Goal: Navigation & Orientation: Find specific page/section

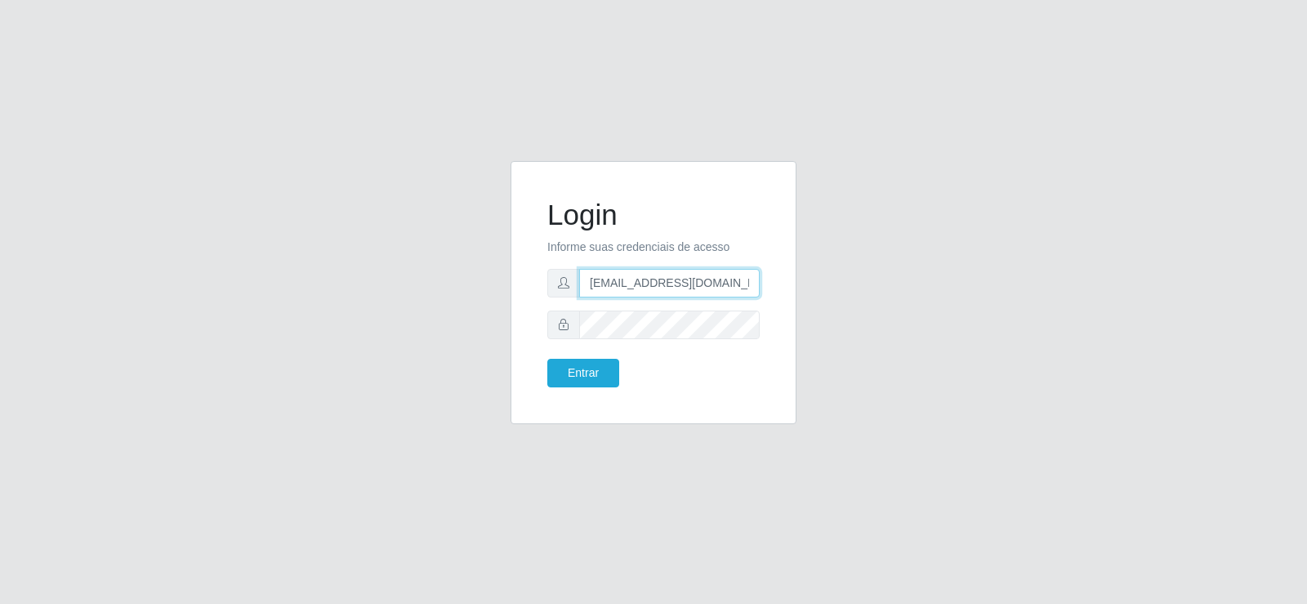
drag, startPoint x: 713, startPoint y: 279, endPoint x: 421, endPoint y: 300, distance: 292.5
click at [433, 300] on div "Login Informe suas credenciais de acesso [EMAIL_ADDRESS][DOMAIN_NAME] Entrar" at bounding box center [654, 302] width 932 height 283
type input "[DOMAIN_NAME]"
drag, startPoint x: 492, startPoint y: 283, endPoint x: 391, endPoint y: 287, distance: 100.6
click at [391, 287] on div "Login Informe suas credenciais de acesso [DOMAIN_NAME] Entrar" at bounding box center [654, 302] width 932 height 283
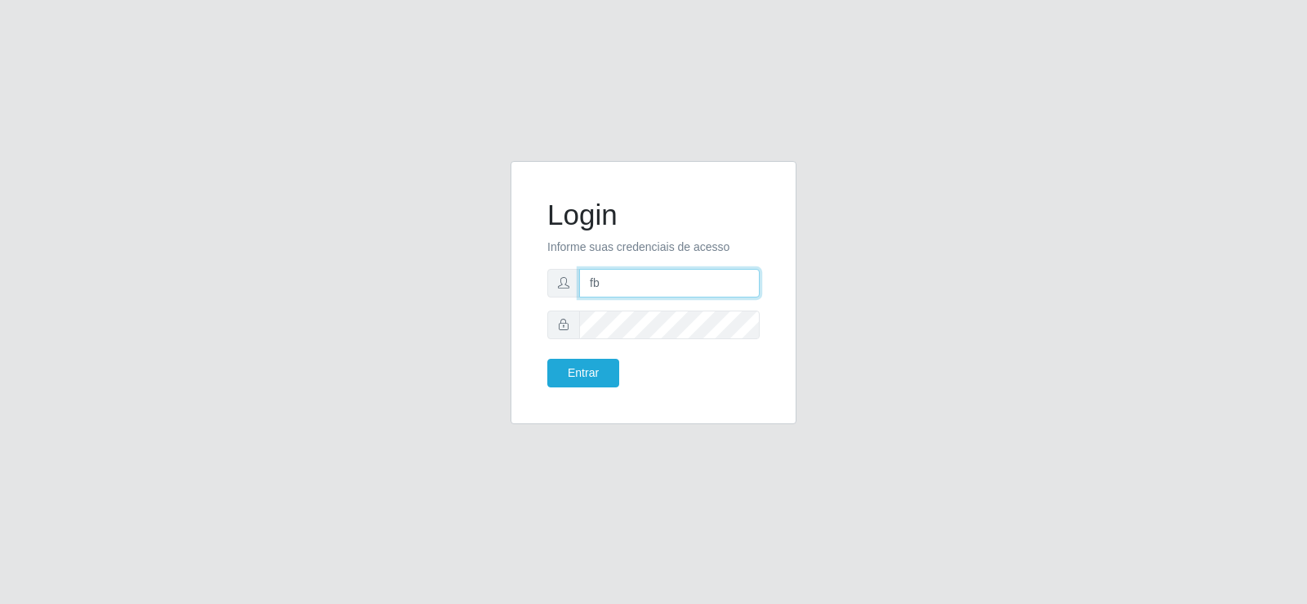
type input "[EMAIL_ADDRESS][DOMAIN_NAME]"
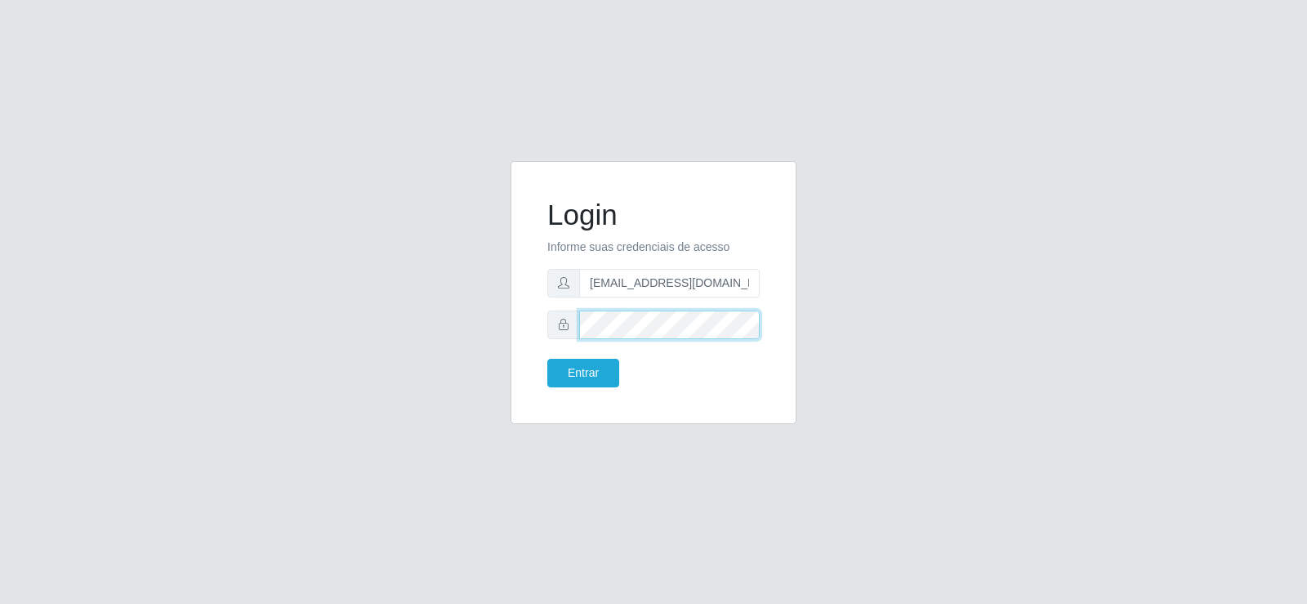
click at [402, 387] on div "Login Informe suas credenciais de acesso [EMAIL_ADDRESS][DOMAIN_NAME] Entrar" at bounding box center [654, 302] width 932 height 283
click at [567, 373] on button "Entrar" at bounding box center [584, 373] width 72 height 29
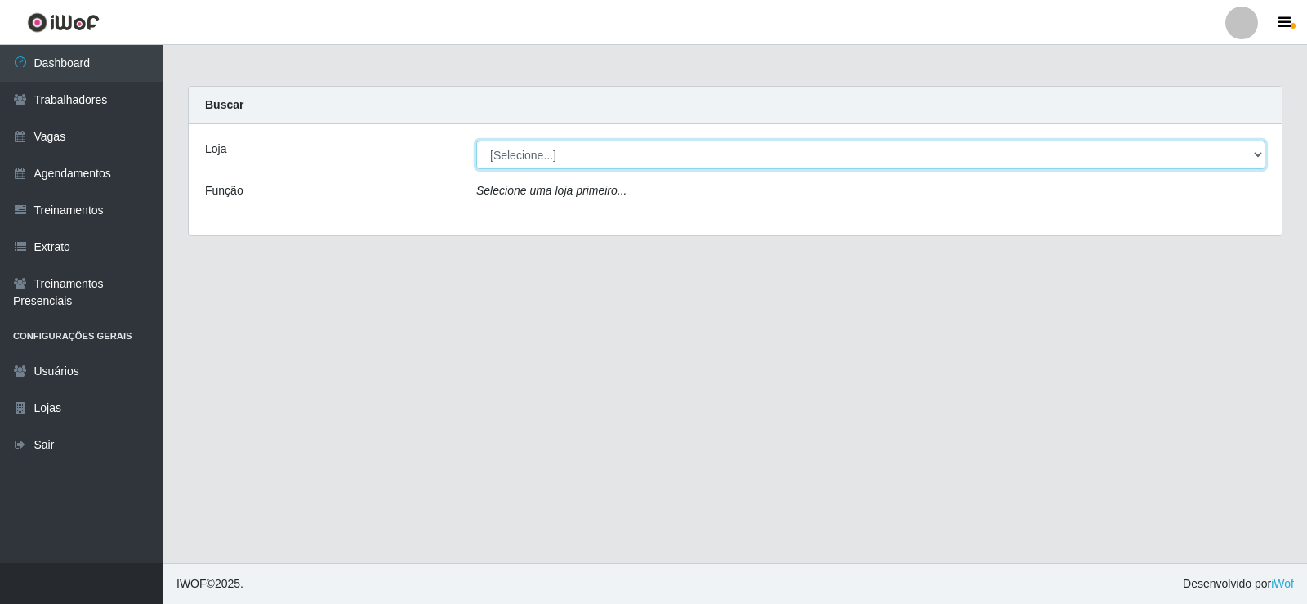
drag, startPoint x: 570, startPoint y: 154, endPoint x: 566, endPoint y: 167, distance: 12.7
click at [570, 154] on select "[Selecione...] Supermercado Tadeu - [GEOGRAPHIC_DATA]" at bounding box center [870, 155] width 789 height 29
select select "195"
click at [476, 141] on select "[Selecione...] Supermercado Tadeu - [GEOGRAPHIC_DATA]" at bounding box center [870, 155] width 789 height 29
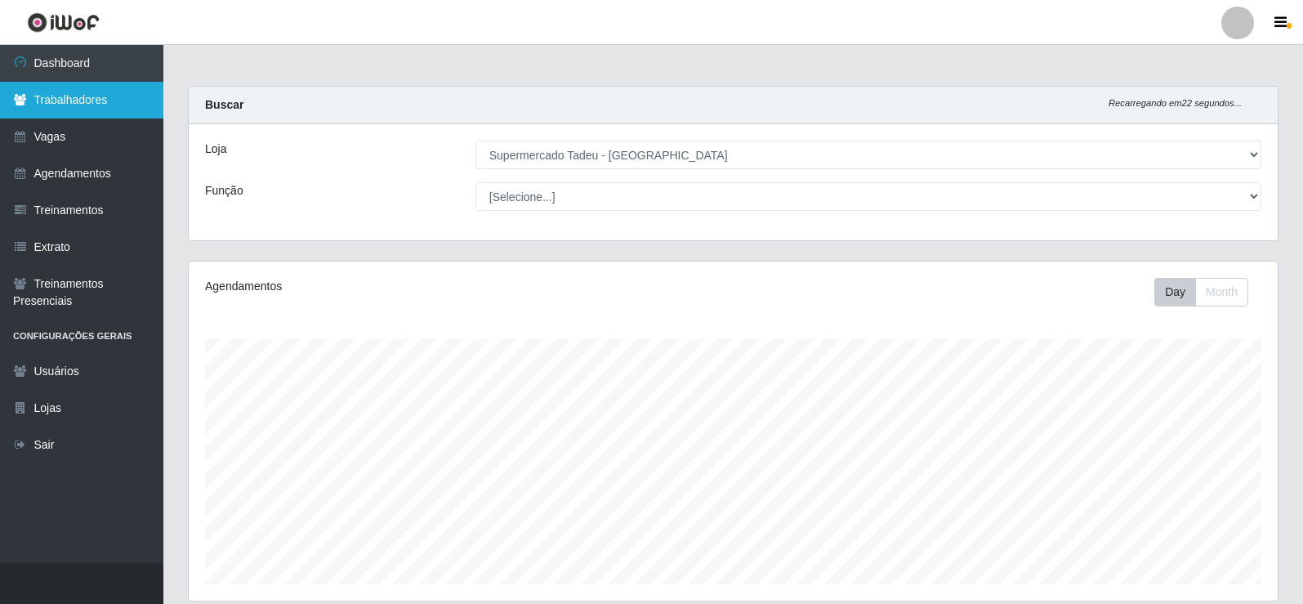
click at [83, 118] on link "Trabalhadores" at bounding box center [81, 100] width 163 height 37
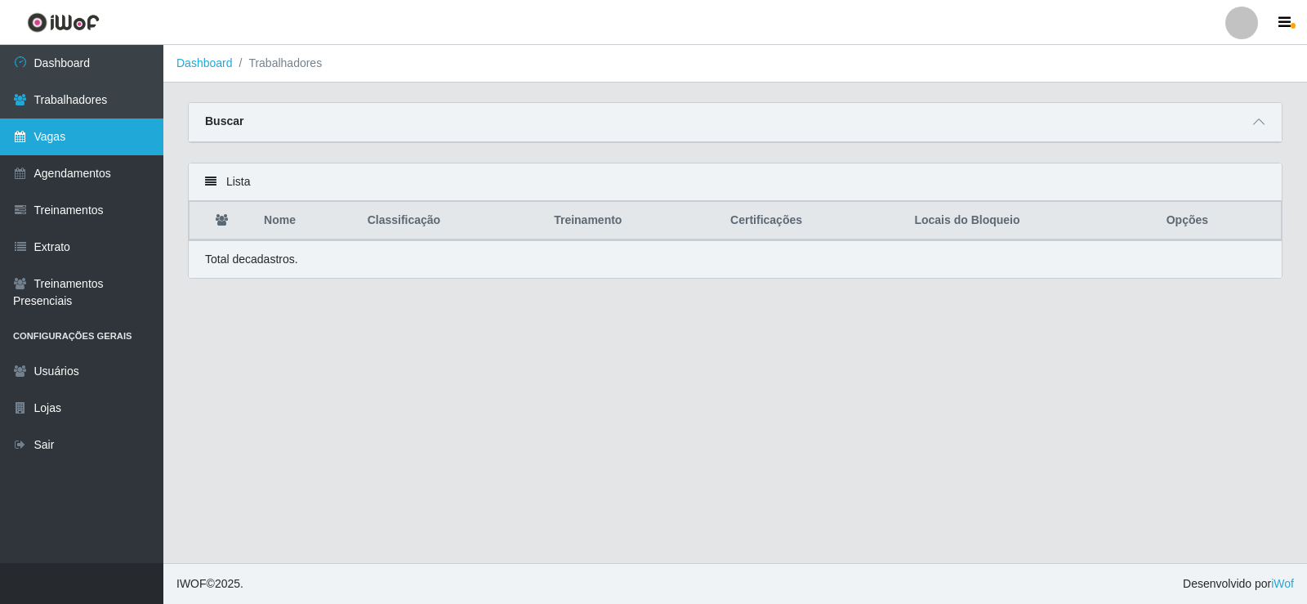
click at [83, 134] on link "Vagas" at bounding box center [81, 136] width 163 height 37
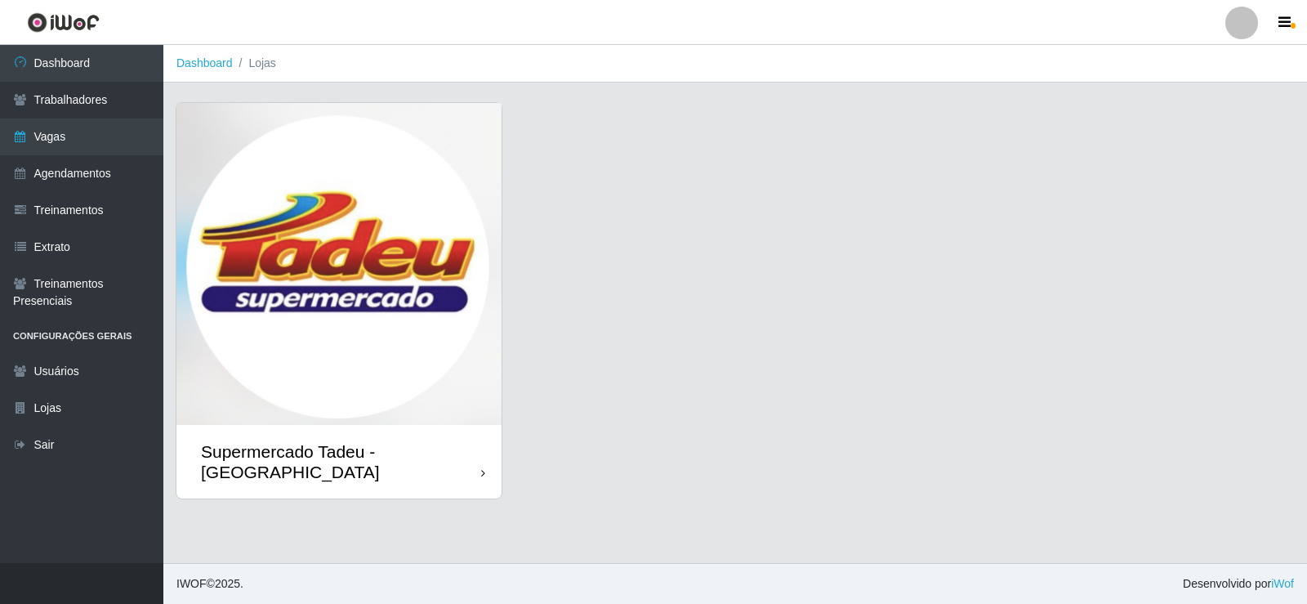
click at [324, 177] on img at bounding box center [339, 264] width 325 height 322
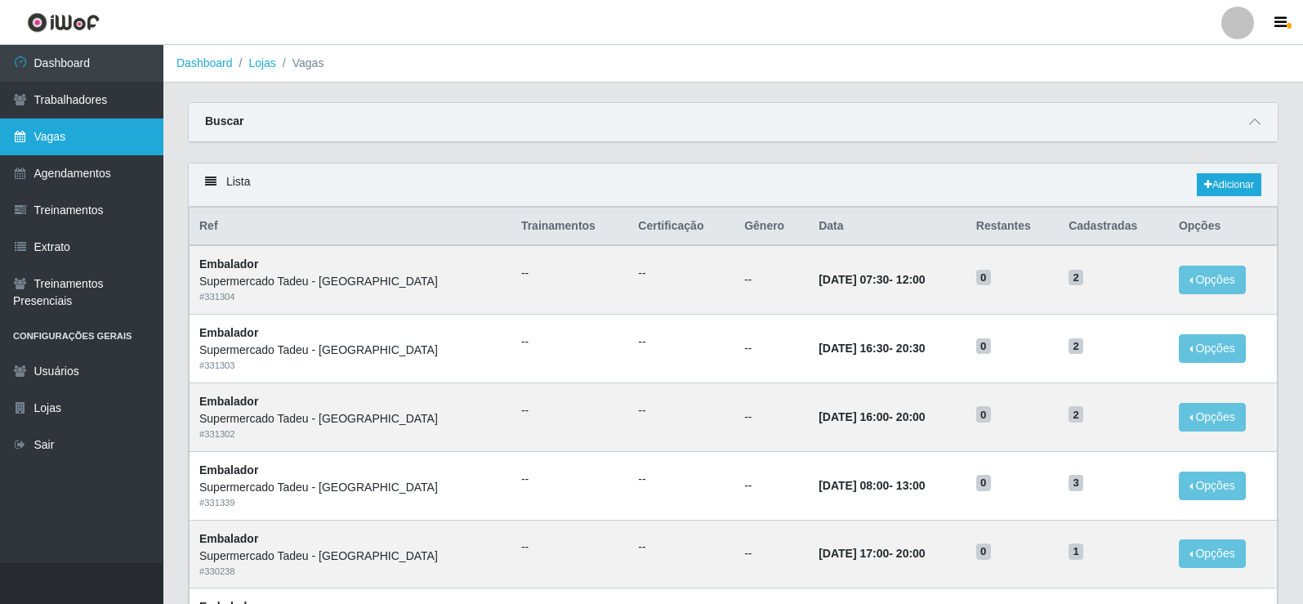
click at [61, 127] on link "Vagas" at bounding box center [81, 136] width 163 height 37
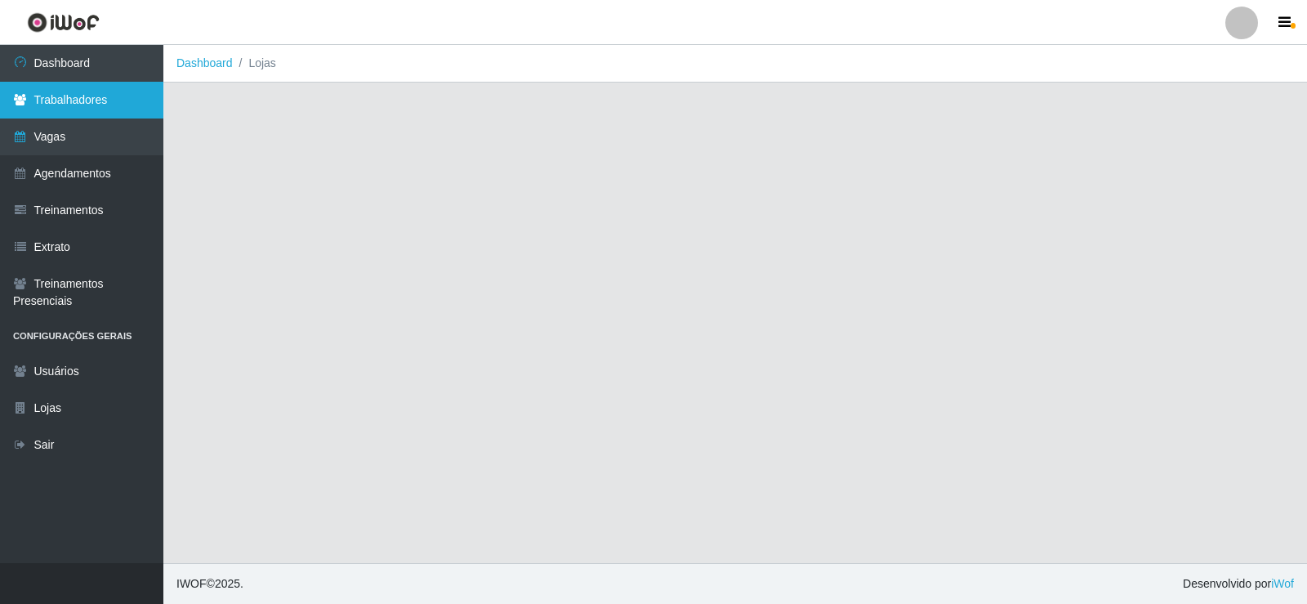
click at [68, 97] on link "Trabalhadores" at bounding box center [81, 100] width 163 height 37
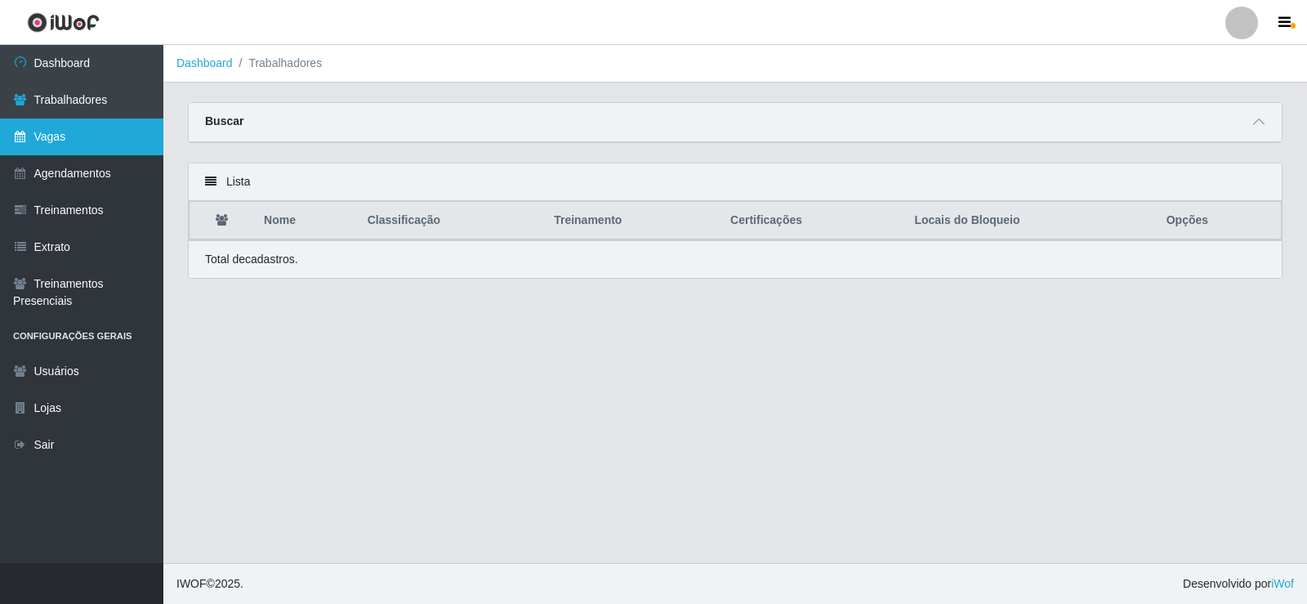
click at [72, 151] on link "Vagas" at bounding box center [81, 136] width 163 height 37
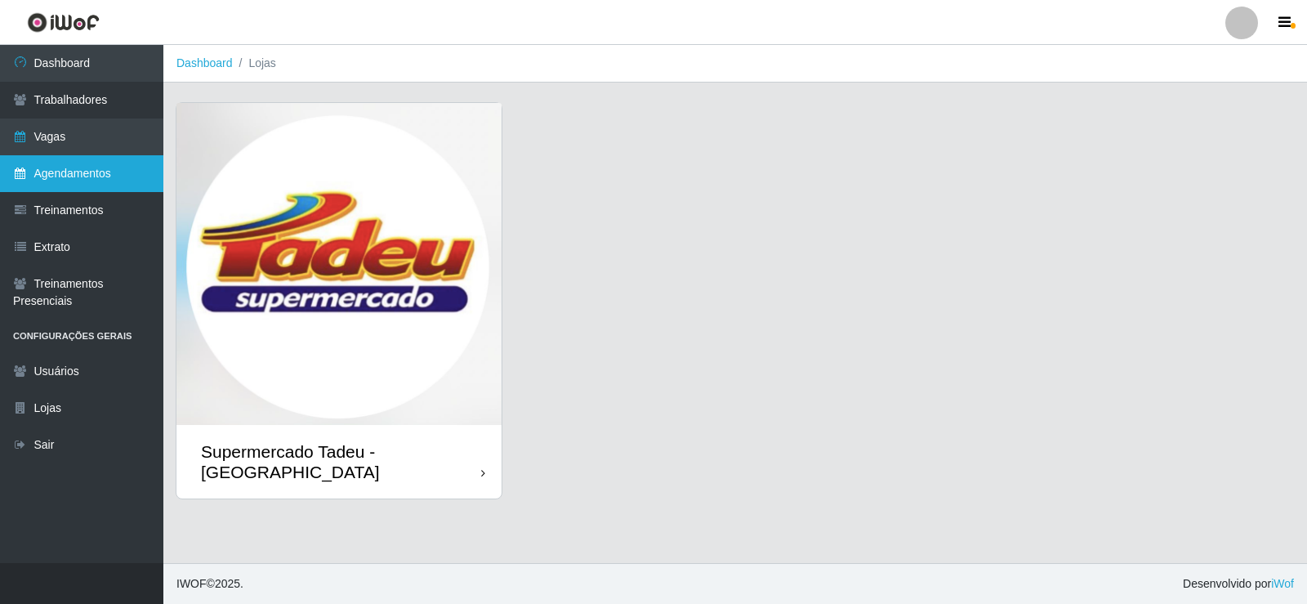
click at [77, 180] on link "Agendamentos" at bounding box center [81, 173] width 163 height 37
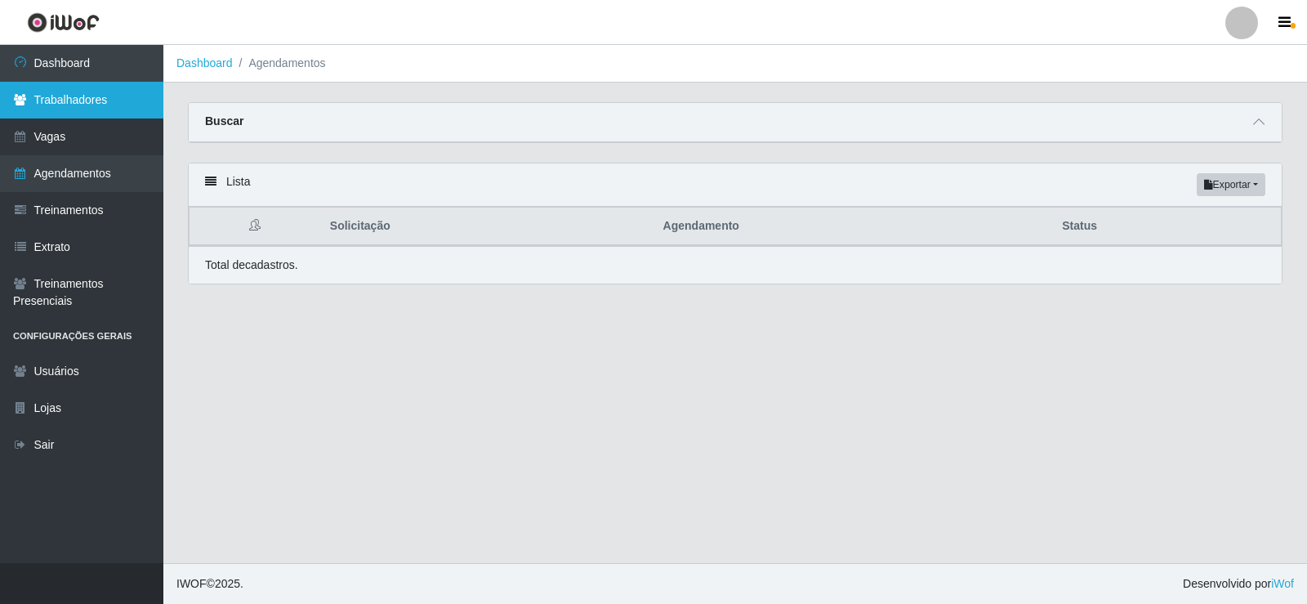
click at [80, 110] on link "Trabalhadores" at bounding box center [81, 100] width 163 height 37
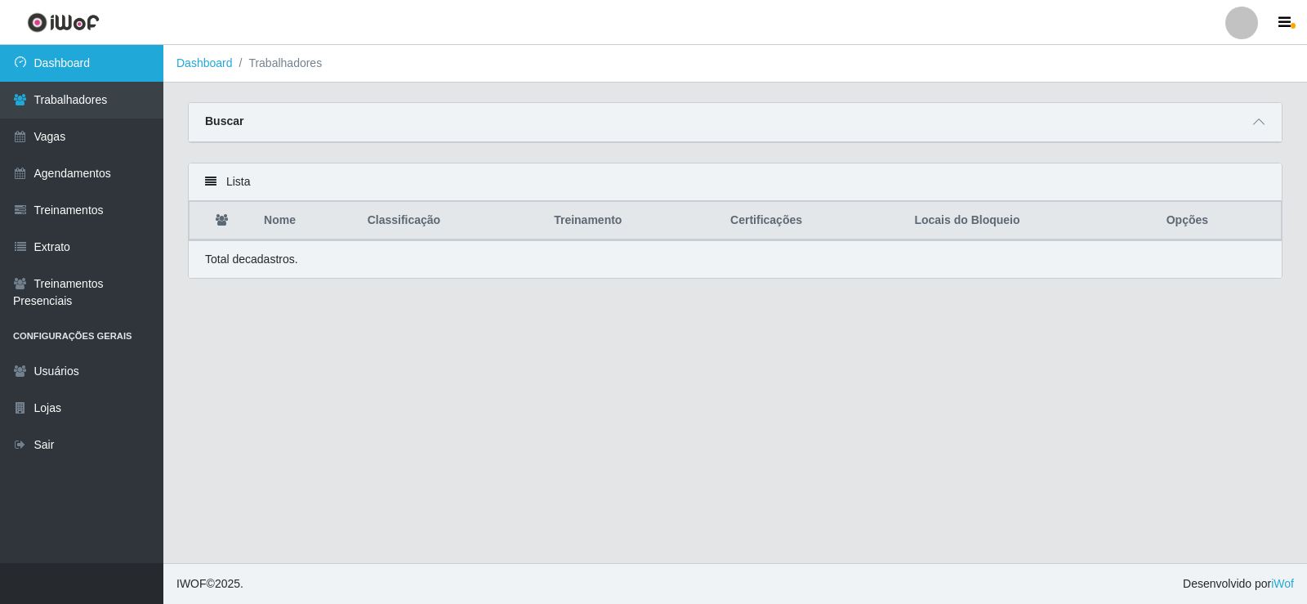
click at [87, 67] on link "Dashboard" at bounding box center [81, 63] width 163 height 37
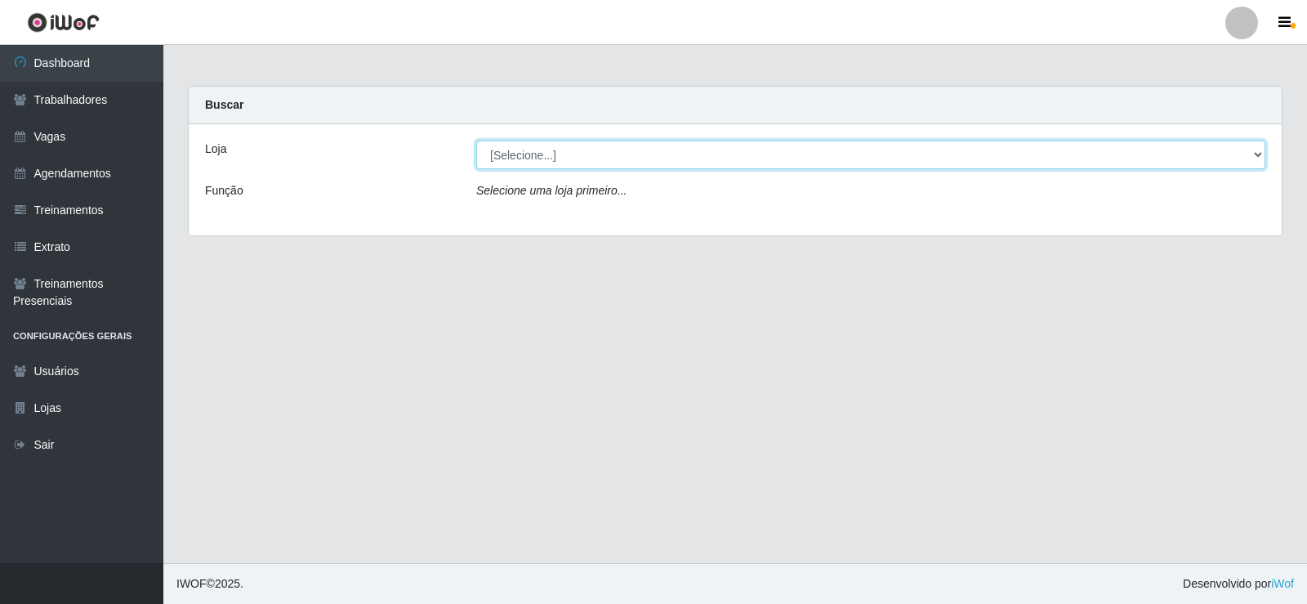
click at [578, 155] on select "[Selecione...] Supermercado Tadeu - [GEOGRAPHIC_DATA]" at bounding box center [870, 155] width 789 height 29
select select "195"
click at [476, 141] on select "[Selecione...] Supermercado Tadeu - [GEOGRAPHIC_DATA]" at bounding box center [870, 155] width 789 height 29
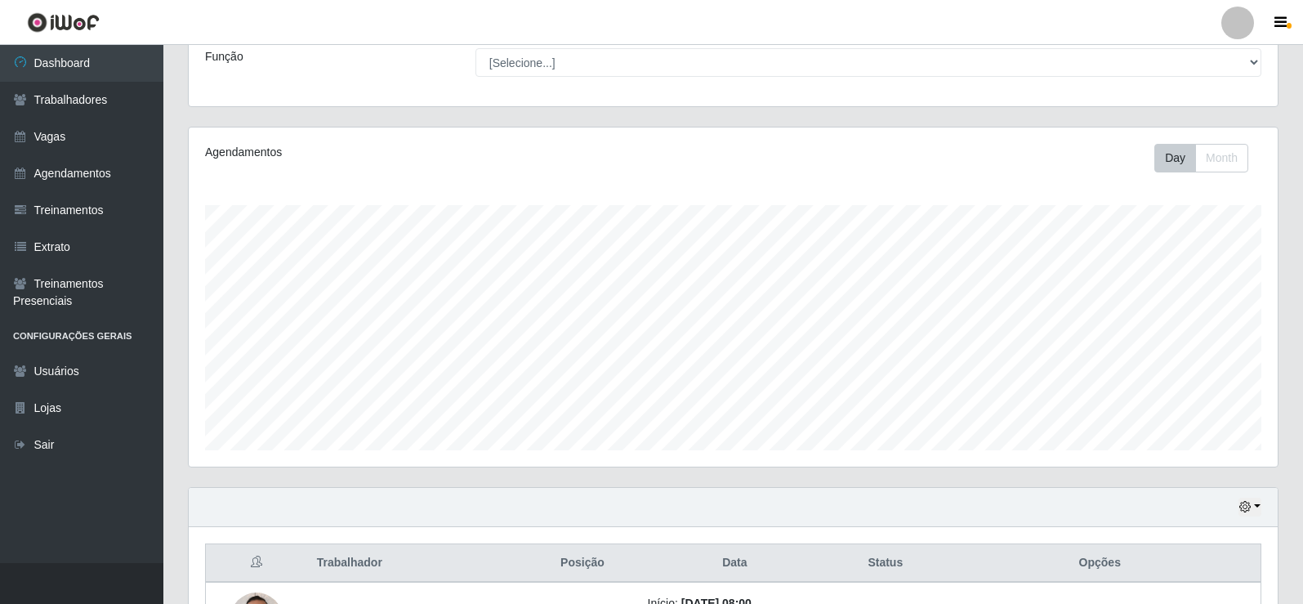
scroll to position [336, 0]
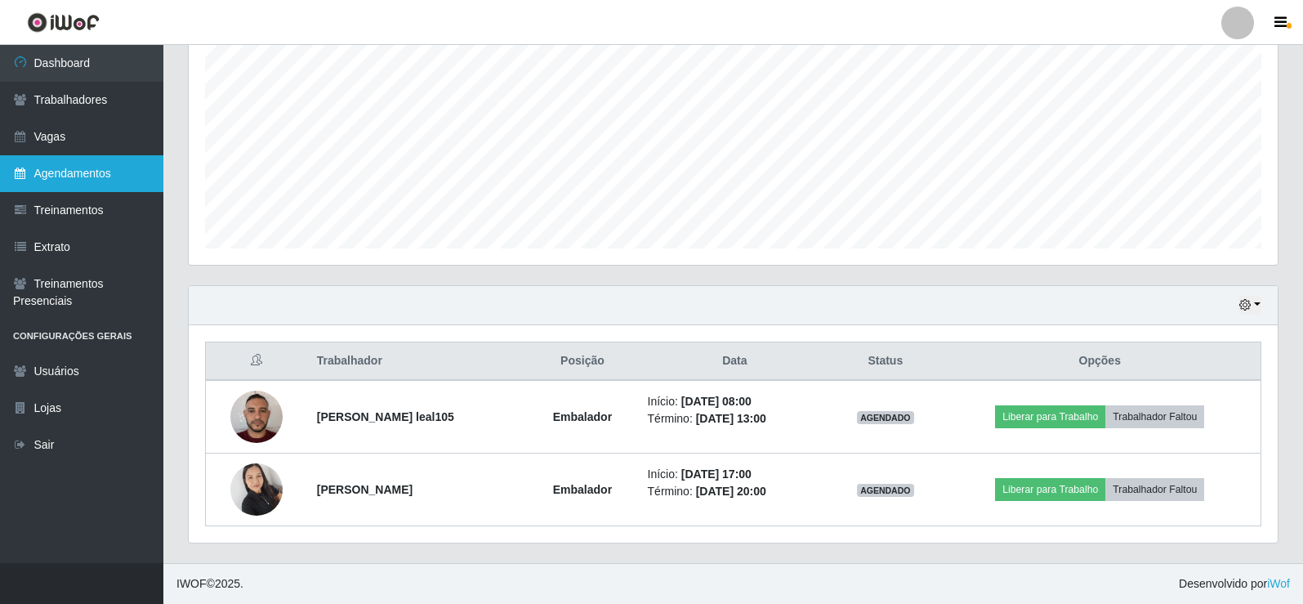
click at [92, 157] on link "Agendamentos" at bounding box center [81, 173] width 163 height 37
